Goal: Find specific fact

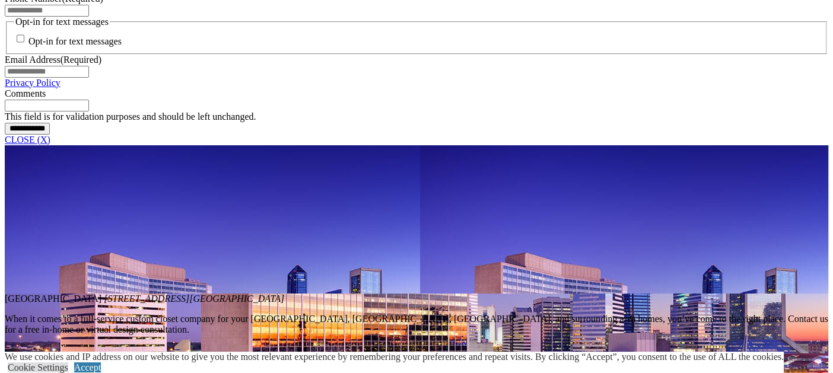
scroll to position [1008, 0]
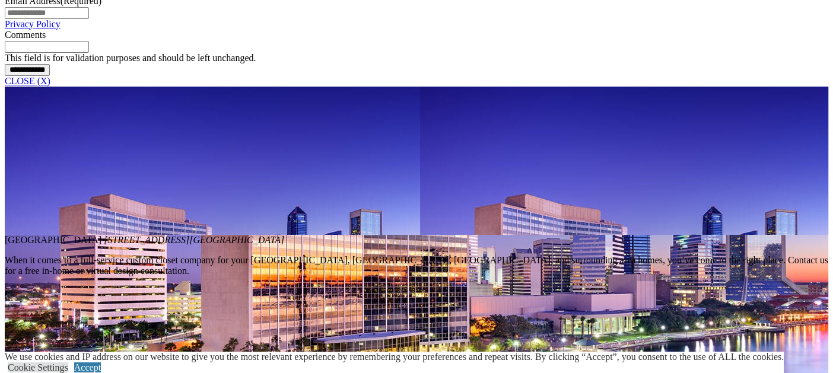
drag, startPoint x: 303, startPoint y: 156, endPoint x: 498, endPoint y: 237, distance: 211.5
copy p "As a family-run business led by a dynamic mother-daughter team, we infuse our p…"
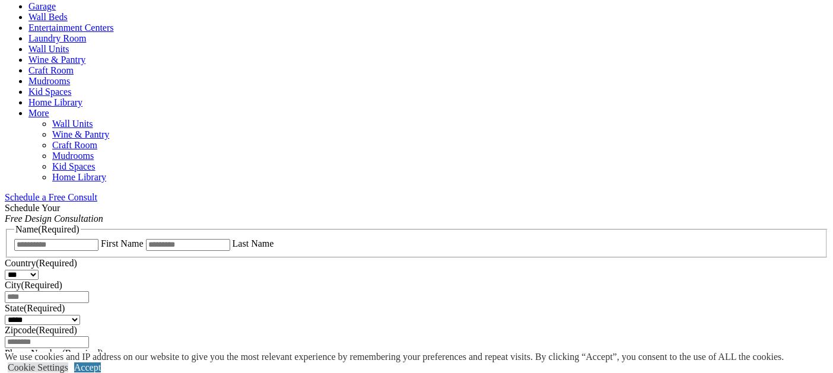
scroll to position [593, 0]
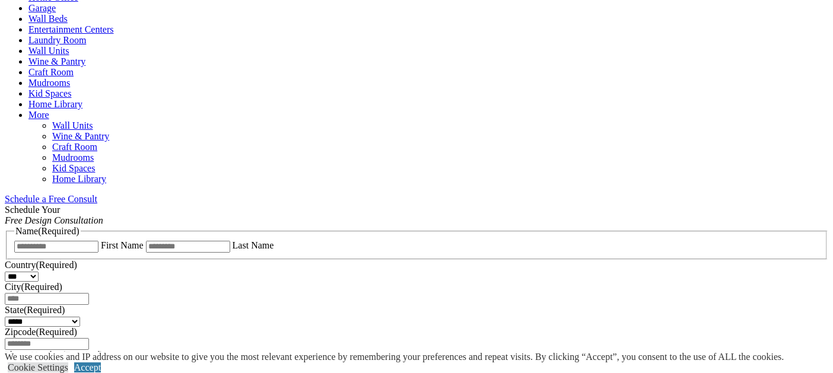
drag, startPoint x: 117, startPoint y: 122, endPoint x: 110, endPoint y: 146, distance: 24.8
copy p "Closet Factory [GEOGRAPHIC_DATA], where we specialize in crafting tailored stor…"
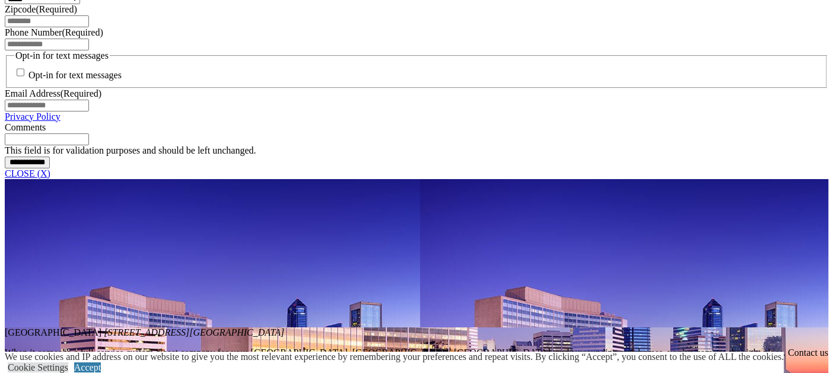
scroll to position [950, 0]
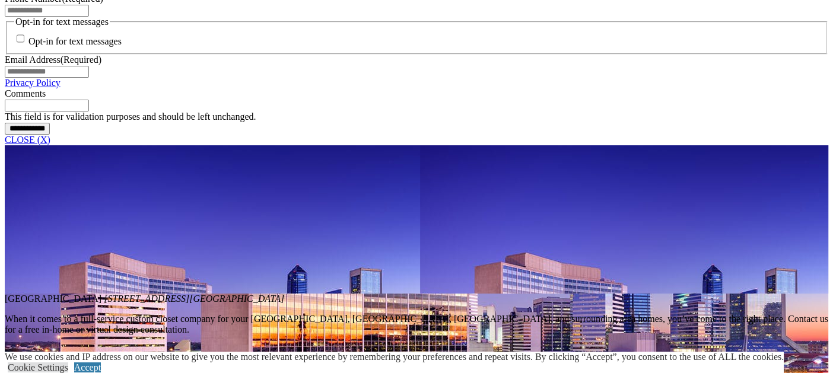
drag, startPoint x: 315, startPoint y: 218, endPoint x: 472, endPoint y: 288, distance: 172.1
drag, startPoint x: 303, startPoint y: 214, endPoint x: 496, endPoint y: 299, distance: 210.2
copy p "As a family-run business led by a dynamic mother-daughter team, we infuse our p…"
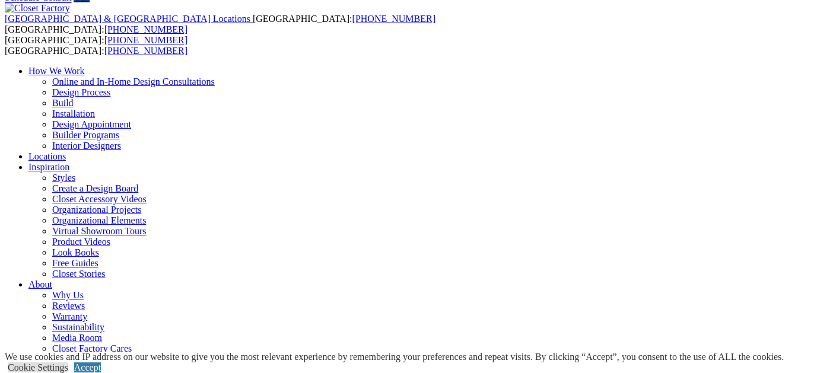
scroll to position [0, 0]
